Goal: Check status: Check status

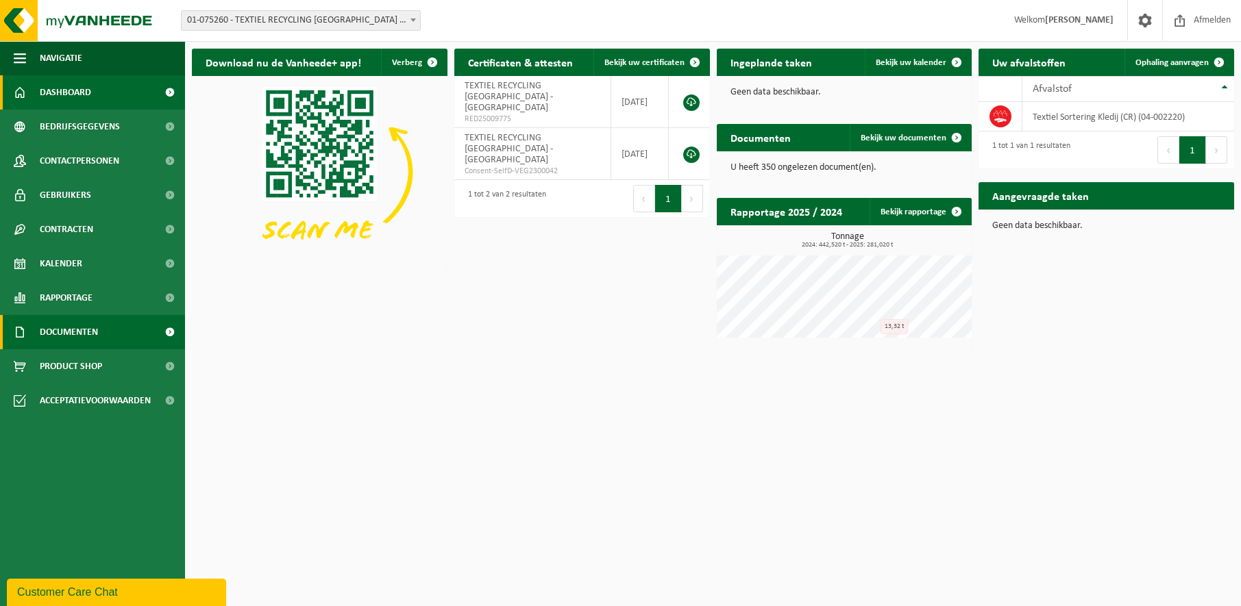
click at [103, 336] on link "Documenten" at bounding box center [92, 332] width 185 height 34
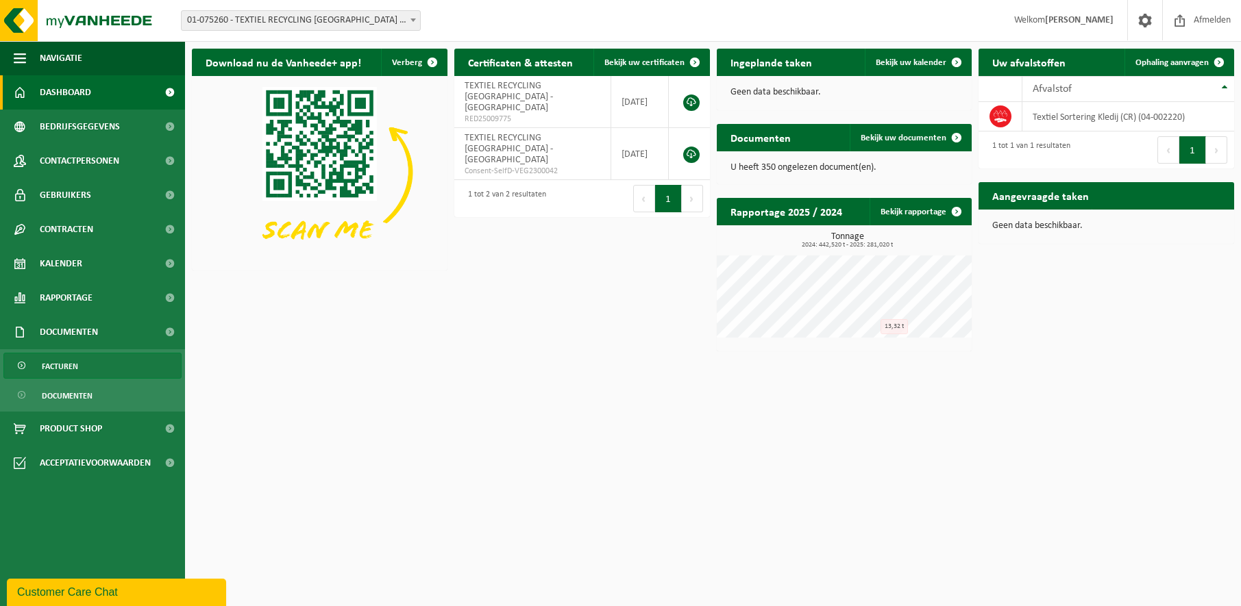
click at [75, 367] on span "Facturen" at bounding box center [60, 367] width 36 height 26
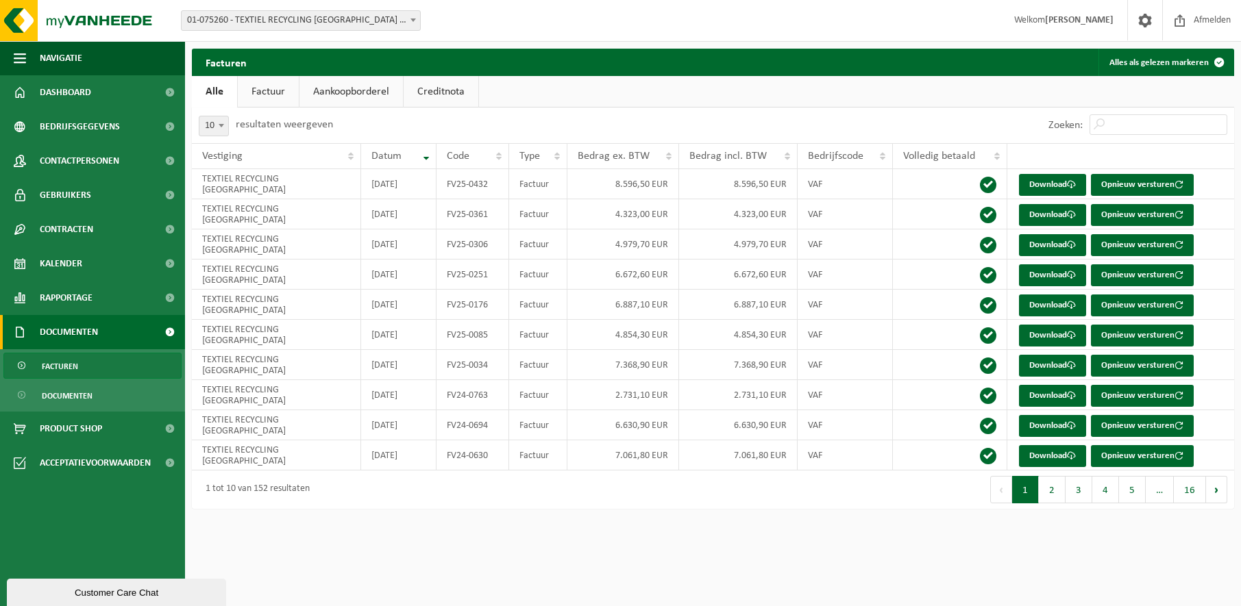
click at [263, 100] on link "Factuur" at bounding box center [268, 92] width 61 height 32
click at [213, 90] on link "Alle" at bounding box center [214, 92] width 45 height 32
click at [1138, 23] on span at bounding box center [1145, 20] width 21 height 40
